Goal: Task Accomplishment & Management: Manage account settings

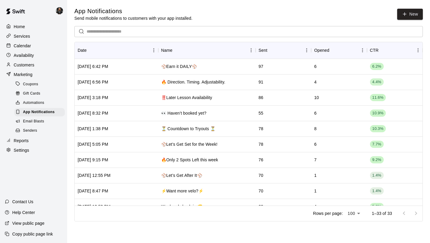
click at [23, 50] on div "Calendar" at bounding box center [34, 45] width 58 height 9
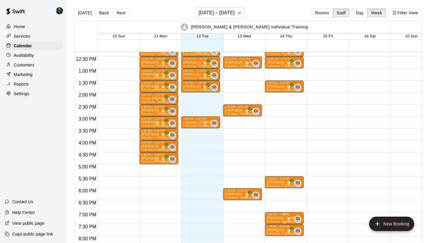
scroll to position [294, 0]
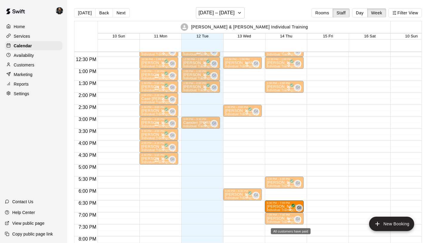
drag, startPoint x: 290, startPoint y: 230, endPoint x: 290, endPoint y: 210, distance: 20.0
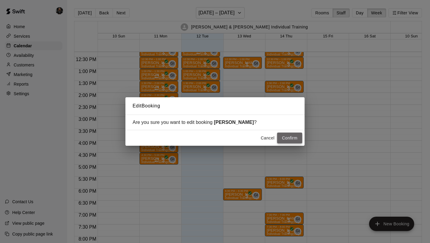
click at [296, 140] on button "Confirm" at bounding box center [289, 137] width 25 height 11
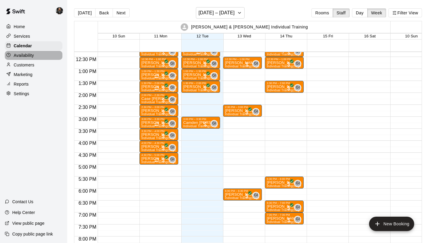
click at [28, 53] on p "Availability" at bounding box center [24, 55] width 20 height 6
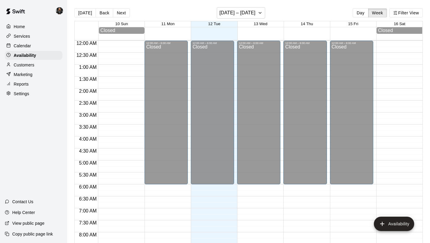
scroll to position [364, 0]
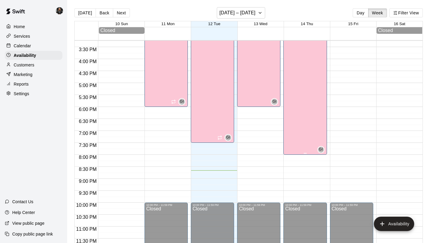
click at [307, 130] on div "[PERSON_NAME] & [PERSON_NAME] Individual Training Cage 1" at bounding box center [305, 88] width 40 height 243
click at [293, 8] on icon "edit" at bounding box center [291, 10] width 7 height 7
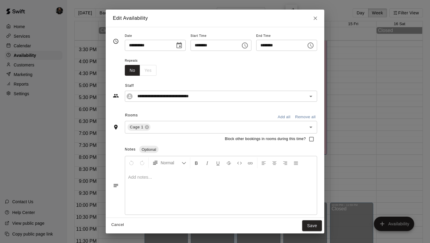
click at [307, 46] on div "******** ​" at bounding box center [286, 45] width 61 height 11
click at [314, 46] on icon "Choose time, selected time is 8:00 PM" at bounding box center [310, 45] width 7 height 7
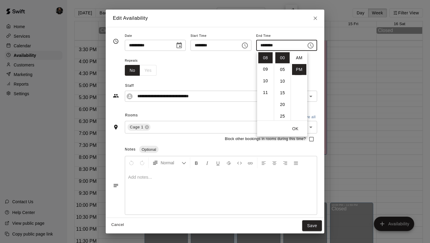
scroll to position [11, 0]
click at [267, 87] on li "07" at bounding box center [265, 89] width 14 height 11
click at [282, 106] on li "30" at bounding box center [282, 106] width 14 height 11
type input "********"
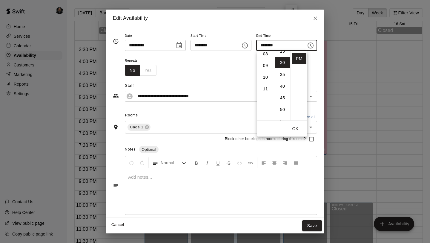
scroll to position [70, 0]
click at [301, 131] on button "OK" at bounding box center [295, 128] width 19 height 11
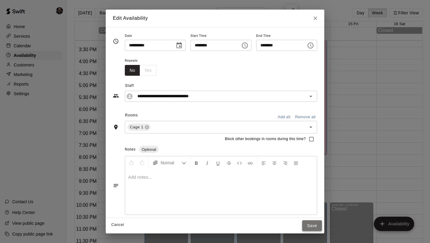
click at [319, 225] on button "Save" at bounding box center [312, 225] width 20 height 11
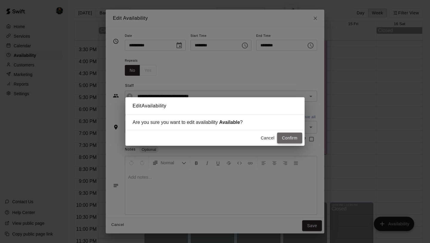
click at [287, 135] on button "Confirm" at bounding box center [289, 137] width 25 height 11
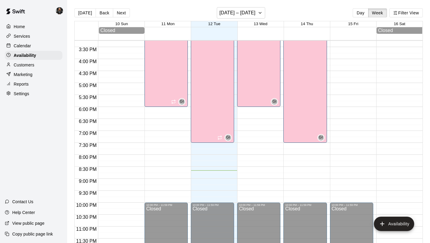
click at [21, 42] on div "Calendar" at bounding box center [34, 45] width 58 height 9
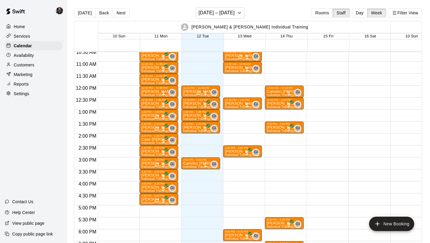
scroll to position [252, 0]
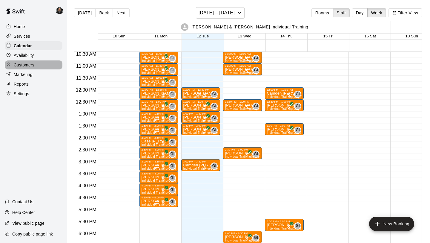
click at [26, 63] on p "Customers" at bounding box center [24, 65] width 21 height 6
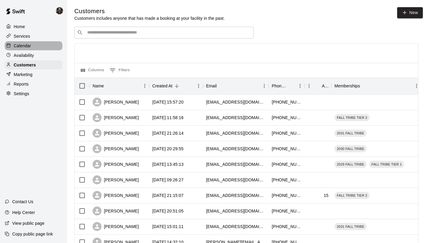
click at [28, 50] on div "Calendar" at bounding box center [34, 45] width 58 height 9
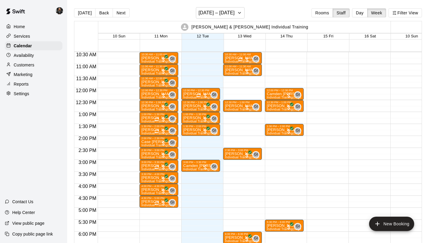
scroll to position [251, 0]
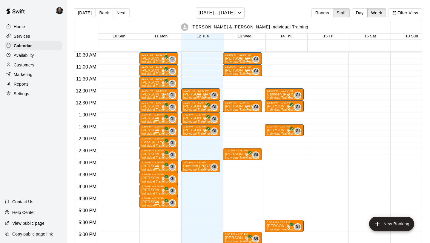
click at [37, 60] on div "Home Services Calendar Availability Customers Marketing Reports Settings" at bounding box center [33, 60] width 67 height 77
click at [37, 59] on div "Availability" at bounding box center [34, 55] width 58 height 9
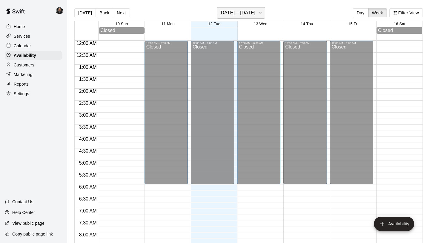
scroll to position [364, 0]
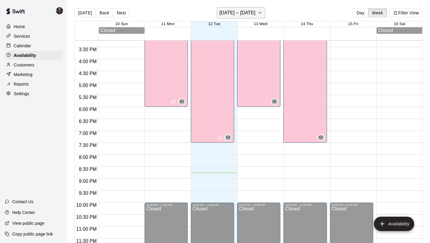
click at [251, 13] on h6 "[DATE] – [DATE]" at bounding box center [238, 13] width 36 height 8
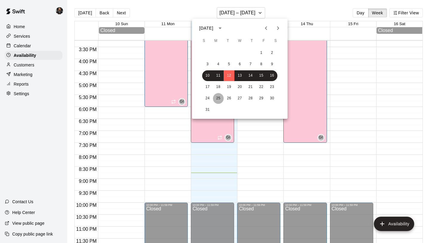
click at [220, 94] on button "25" at bounding box center [218, 98] width 11 height 11
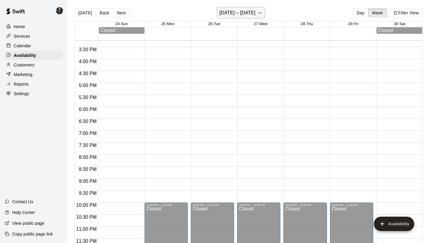
click at [245, 17] on button "[DATE] – [DATE]" at bounding box center [241, 12] width 49 height 11
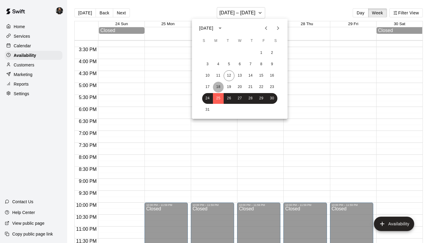
click at [218, 88] on button "18" at bounding box center [218, 87] width 11 height 11
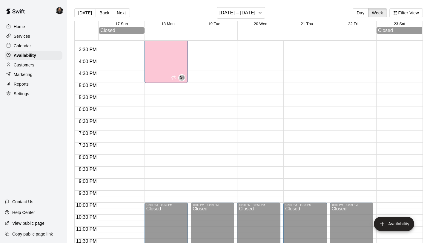
click at [27, 46] on p "Calendar" at bounding box center [22, 46] width 17 height 6
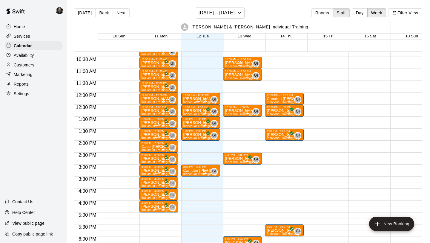
scroll to position [247, 0]
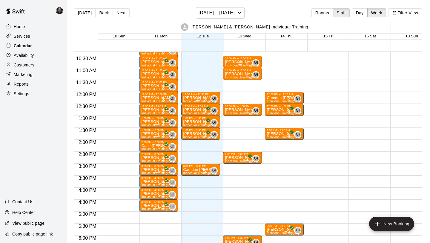
click at [18, 45] on p "Calendar" at bounding box center [23, 46] width 18 height 6
click at [35, 62] on div "Customers" at bounding box center [34, 64] width 58 height 9
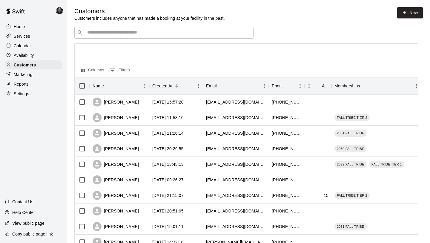
click at [118, 30] on input "Search customers by name or email" at bounding box center [168, 33] width 166 height 6
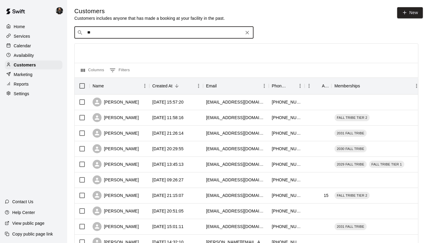
type input "*"
type input "****"
click at [127, 52] on span "[EMAIL_ADDRESS][DOMAIN_NAME]" at bounding box center [123, 51] width 64 height 4
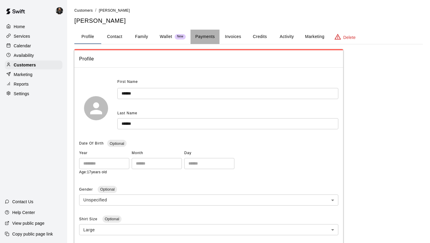
click at [208, 35] on button "Payments" at bounding box center [205, 37] width 29 height 14
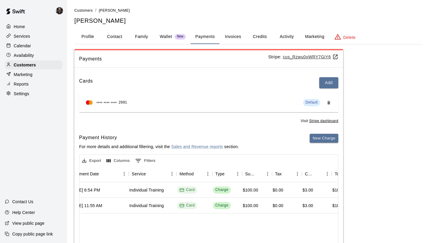
scroll to position [0, 90]
click at [330, 137] on button "New Charge" at bounding box center [324, 138] width 29 height 9
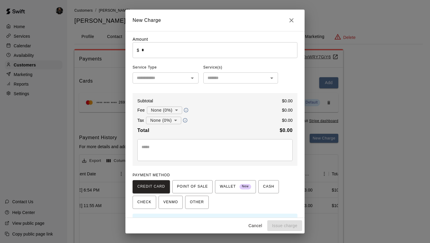
click at [147, 47] on input "*" at bounding box center [220, 50] width 156 height 16
click at [289, 19] on icon "Close" at bounding box center [291, 20] width 7 height 7
type input "*"
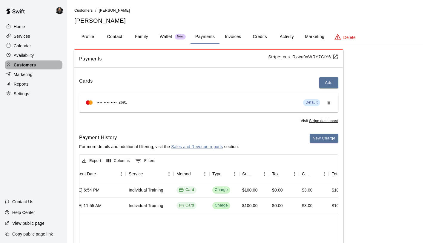
click at [29, 62] on p "Customers" at bounding box center [25, 65] width 22 height 6
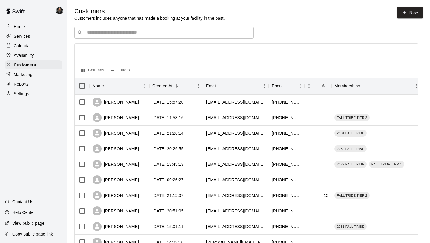
click at [25, 47] on p "Calendar" at bounding box center [22, 46] width 17 height 6
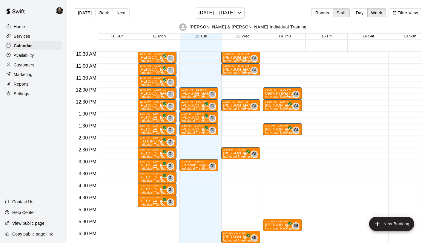
scroll to position [0, 2]
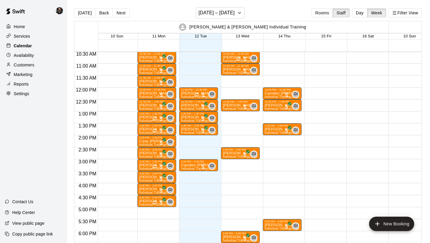
click at [23, 48] on div "Calendar" at bounding box center [34, 45] width 58 height 9
click at [22, 71] on p "Marketing" at bounding box center [23, 74] width 19 height 6
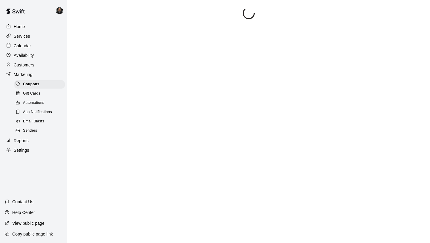
click at [29, 62] on p "Customers" at bounding box center [24, 65] width 21 height 6
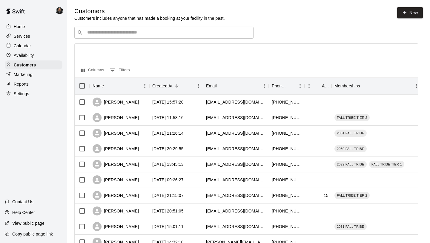
click at [87, 30] on input "Search customers by name or email" at bounding box center [168, 33] width 166 height 6
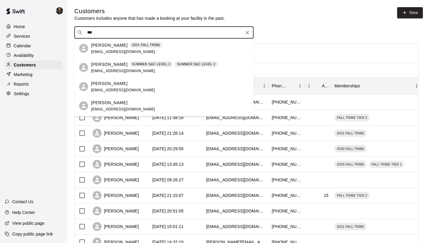
type input "***"
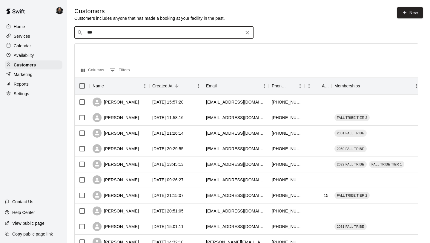
click at [47, 43] on div "Calendar" at bounding box center [34, 45] width 58 height 9
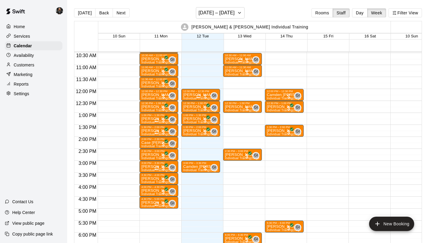
scroll to position [246, 0]
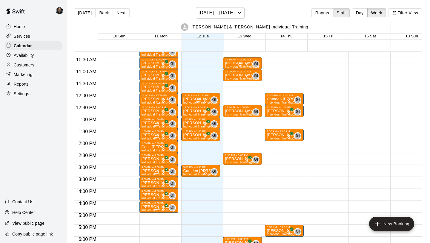
click at [158, 96] on div "12:00 PM – 12:30 PM" at bounding box center [158, 95] width 35 height 3
click at [151, 118] on button "edit" at bounding box center [148, 114] width 12 height 12
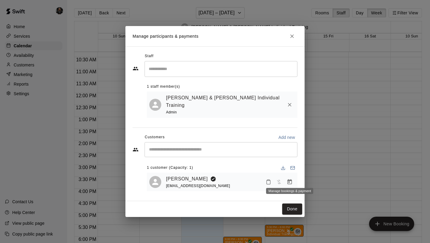
click at [286, 176] on button "Manage bookings & payment" at bounding box center [289, 181] width 11 height 11
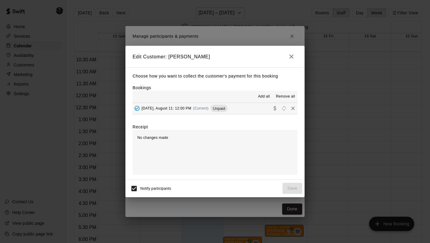
click at [273, 105] on icon "Collect payment" at bounding box center [275, 108] width 6 height 6
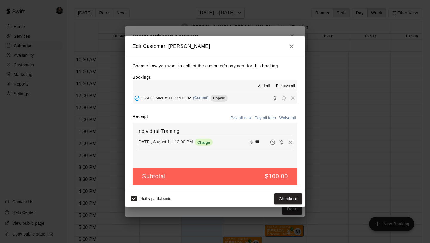
click at [258, 143] on input "***" at bounding box center [261, 142] width 13 height 8
click at [261, 143] on input "***" at bounding box center [261, 142] width 13 height 8
type input "**"
click at [291, 200] on button "Checkout" at bounding box center [288, 198] width 28 height 11
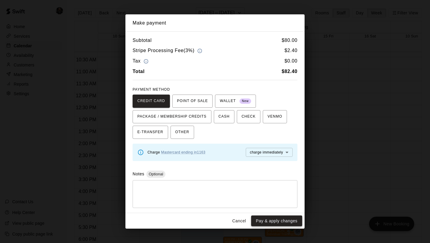
click at [282, 221] on button "Pay & apply changes" at bounding box center [276, 220] width 51 height 11
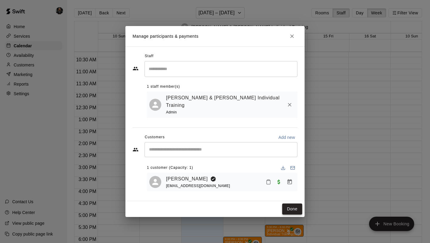
click at [294, 207] on button "Done" at bounding box center [292, 208] width 20 height 11
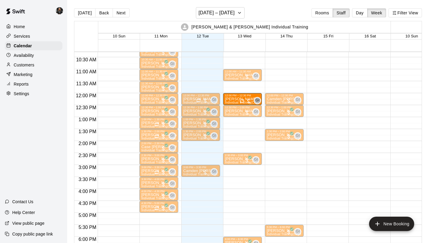
drag, startPoint x: 236, startPoint y: 63, endPoint x: 236, endPoint y: 101, distance: 37.3
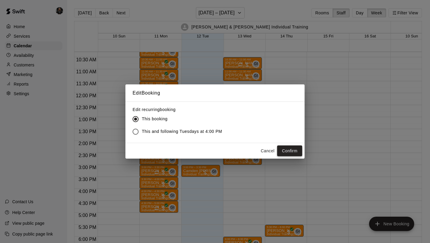
click at [287, 150] on button "Confirm" at bounding box center [289, 150] width 25 height 11
